Goal: Navigation & Orientation: Understand site structure

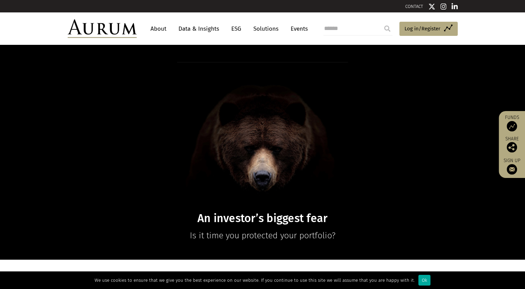
click at [206, 30] on link "Data & Insights" at bounding box center [199, 28] width 48 height 13
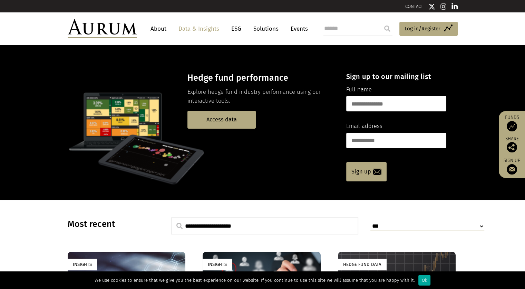
click at [253, 30] on link "Solutions" at bounding box center [266, 28] width 32 height 13
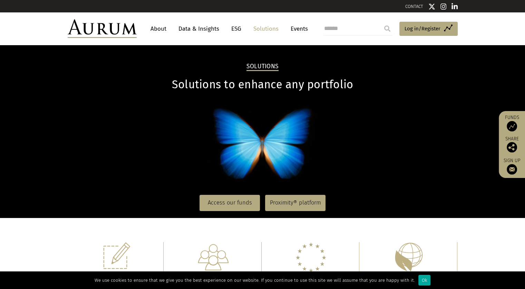
click at [233, 33] on link "ESG" at bounding box center [236, 28] width 17 height 13
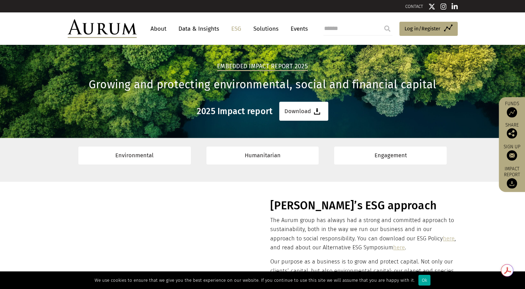
click at [291, 29] on link "Events" at bounding box center [297, 28] width 21 height 13
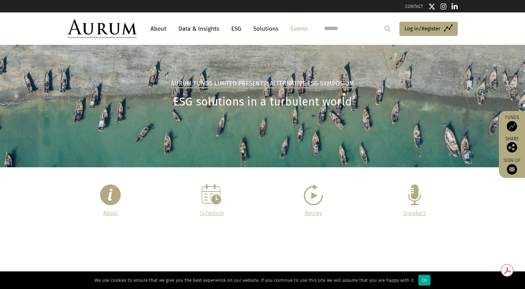
click at [157, 27] on link "About" at bounding box center [158, 28] width 23 height 13
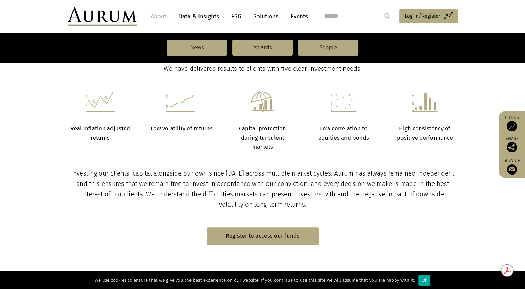
scroll to position [311, 0]
